Goal: Navigation & Orientation: Find specific page/section

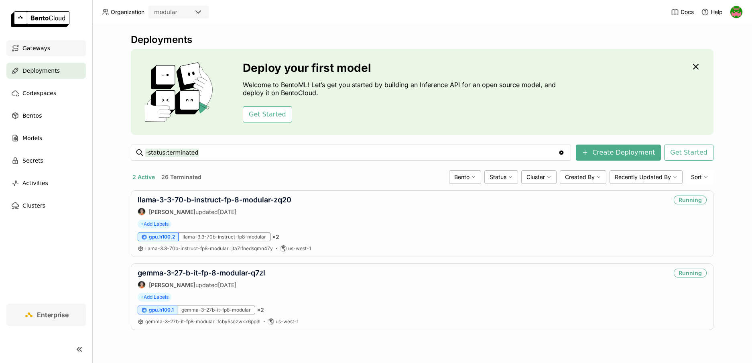
click at [29, 47] on span "Gateways" at bounding box center [36, 48] width 28 height 10
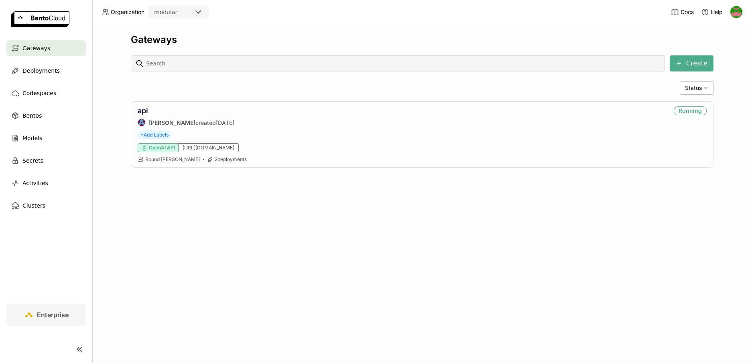
click at [43, 20] on img at bounding box center [40, 19] width 58 height 16
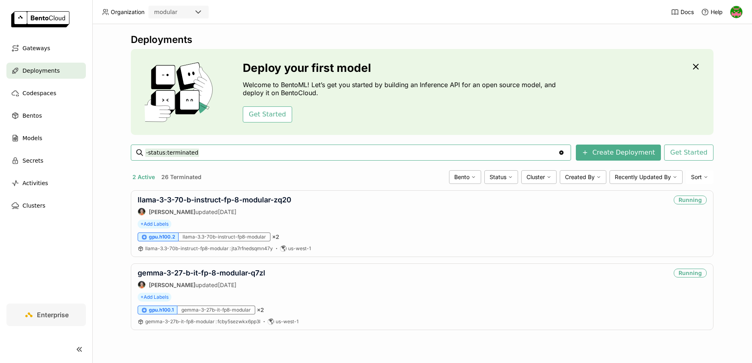
click at [735, 14] on img at bounding box center [736, 12] width 12 height 12
